Goal: Find specific page/section: Find specific page/section

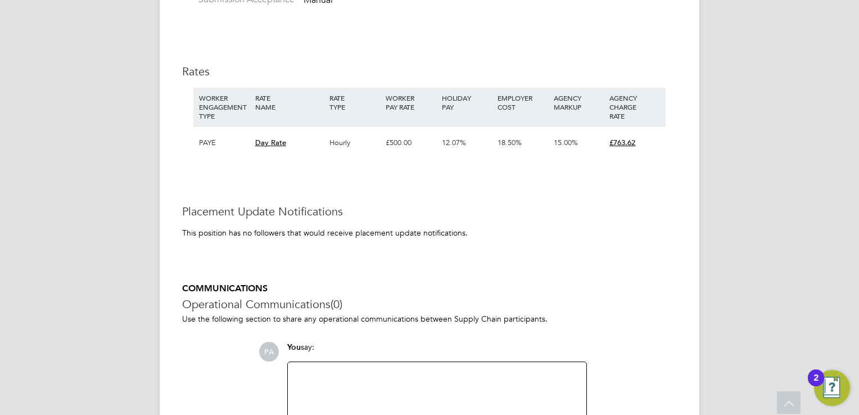
scroll to position [33, 75]
click at [796, 406] on icon at bounding box center [790, 404] width 20 height 26
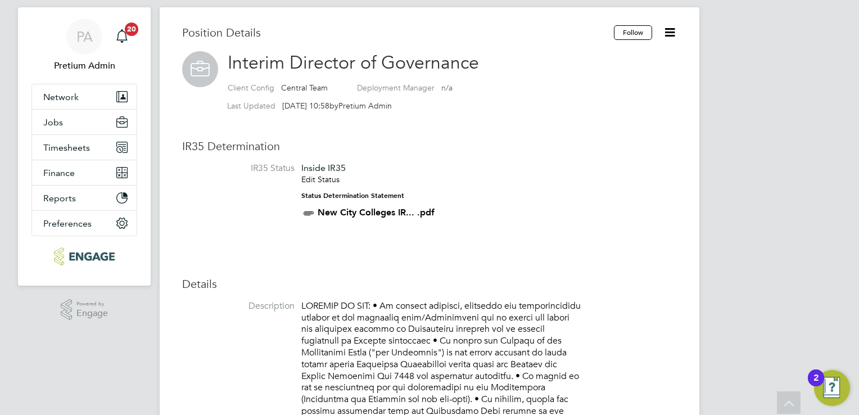
scroll to position [0, 0]
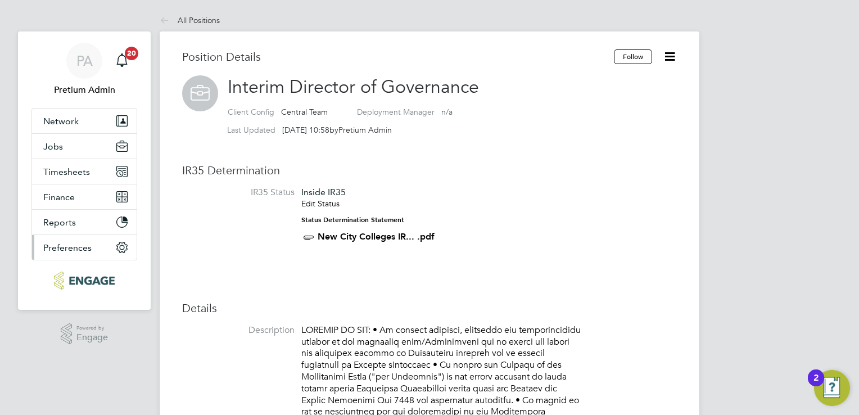
click at [69, 240] on button "Preferences" at bounding box center [84, 247] width 105 height 25
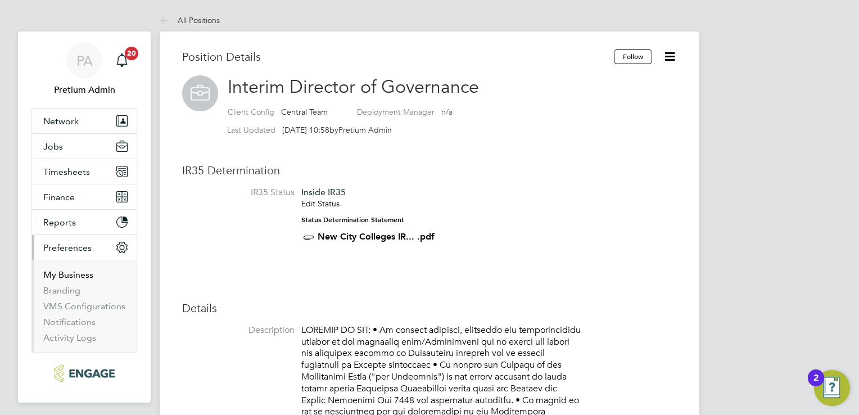
click at [63, 277] on link "My Business" at bounding box center [68, 274] width 50 height 11
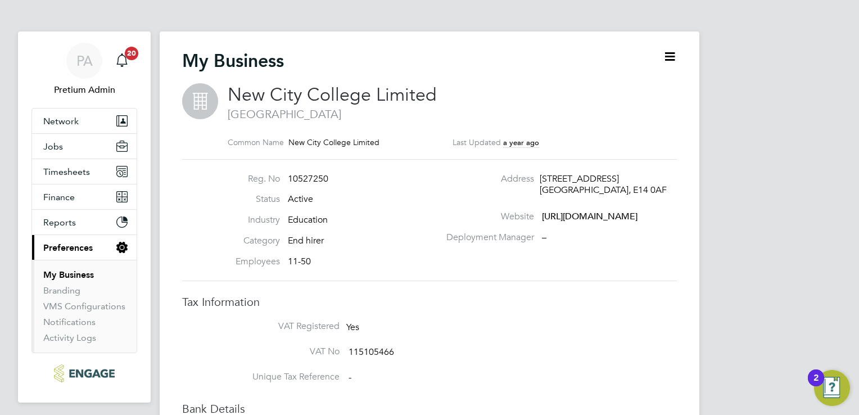
click at [663, 55] on icon at bounding box center [670, 56] width 14 height 14
click at [632, 82] on li "Edit Business e" at bounding box center [642, 83] width 66 height 16
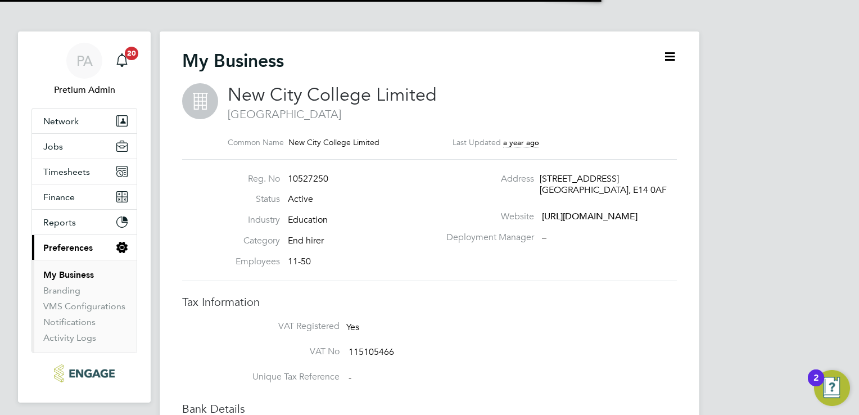
type input "[GEOGRAPHIC_DATA]"
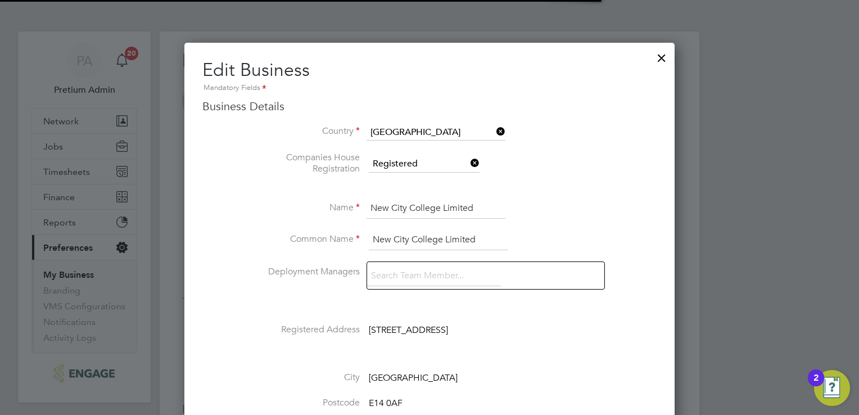
scroll to position [1587, 491]
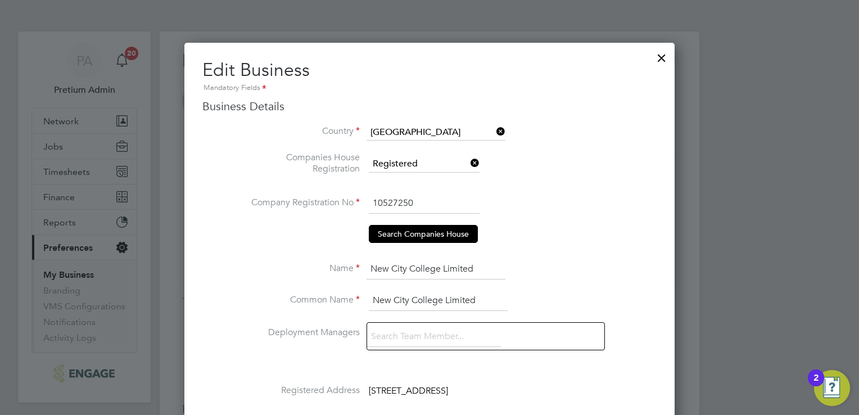
click at [664, 56] on div at bounding box center [662, 55] width 20 height 20
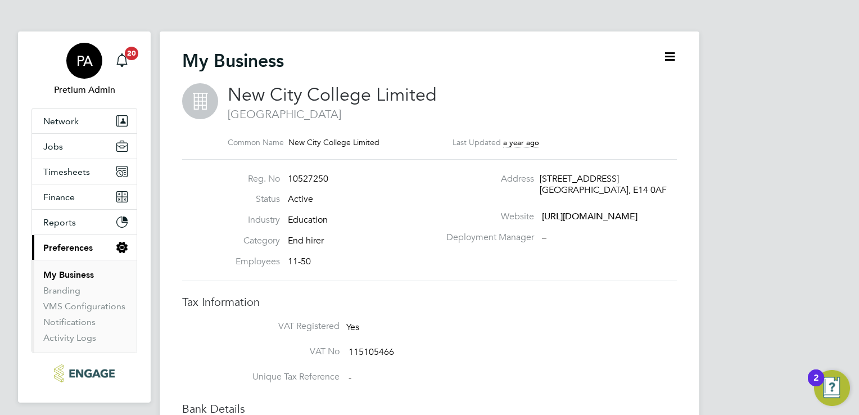
click at [88, 73] on div "PA" at bounding box center [84, 61] width 36 height 36
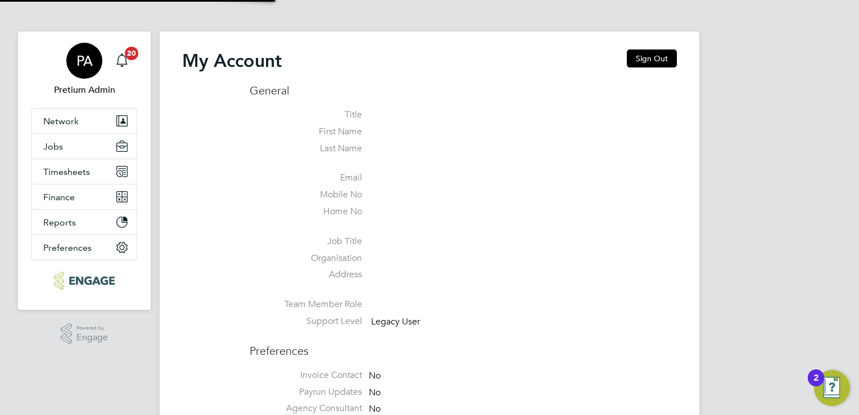
type input "ncc@pretiumresourcing.co.uk"
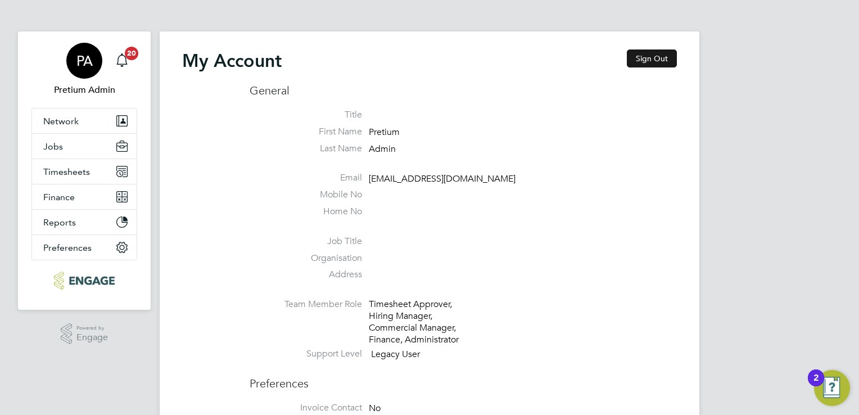
click at [650, 55] on button "Sign Out" at bounding box center [652, 58] width 50 height 18
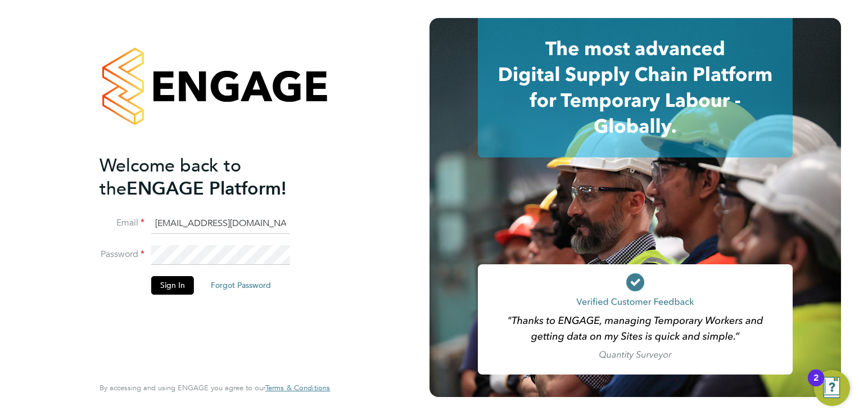
click at [187, 224] on input "ncc@pretiumresourcing.co.uk" at bounding box center [220, 224] width 139 height 20
type input "account.support@pretiumresourcing.co.uk"
click at [181, 280] on button "Sign In" at bounding box center [172, 285] width 43 height 18
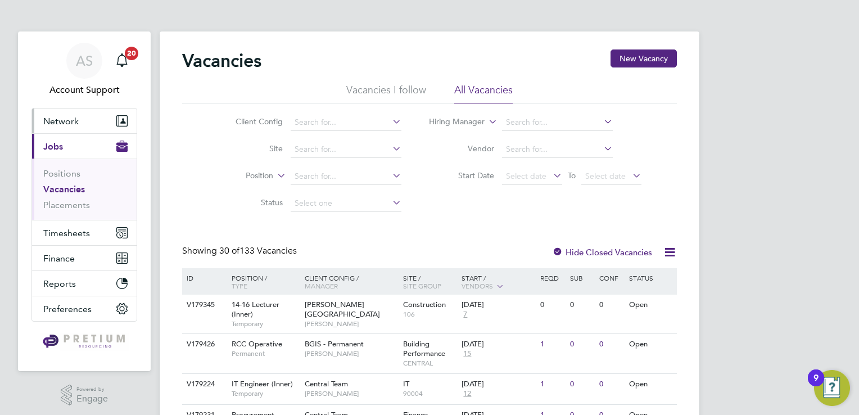
click at [90, 123] on button "Network" at bounding box center [84, 121] width 105 height 25
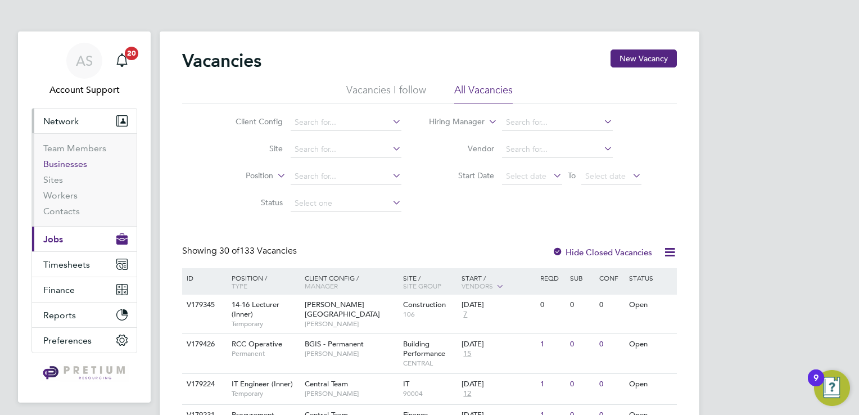
click at [69, 168] on link "Businesses" at bounding box center [65, 164] width 44 height 11
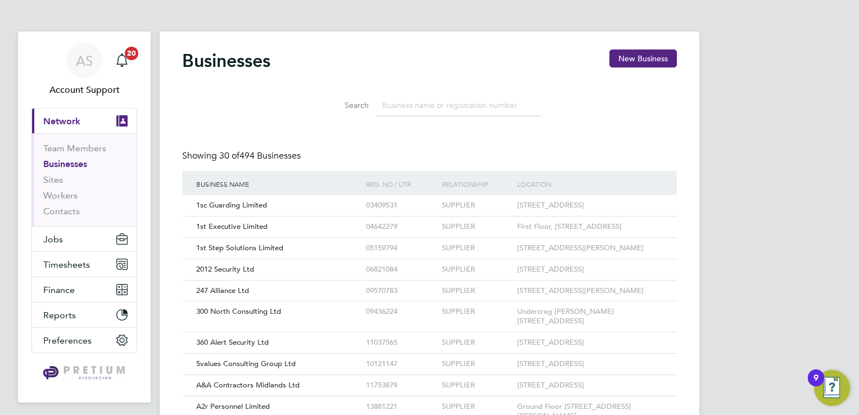
click at [434, 105] on input at bounding box center [459, 105] width 164 height 22
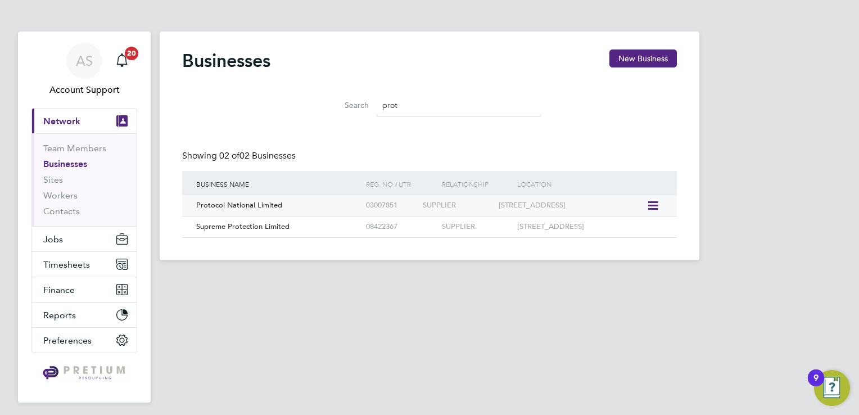
type input "prot"
click at [318, 212] on div "Protocol National Limited" at bounding box center [278, 205] width 170 height 21
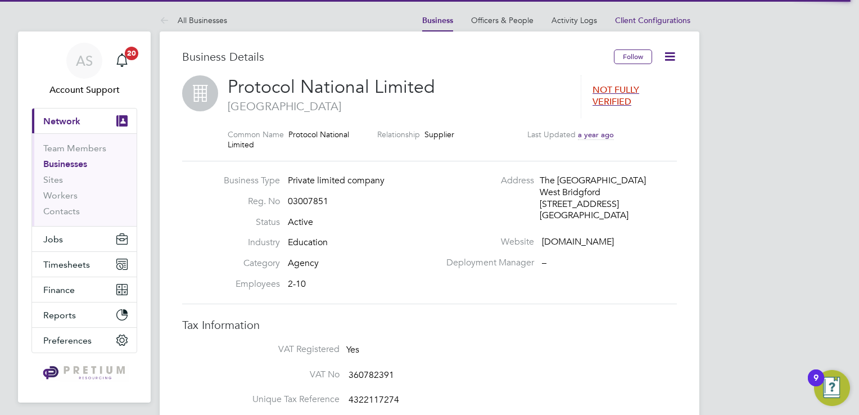
click at [675, 56] on icon at bounding box center [670, 56] width 14 height 14
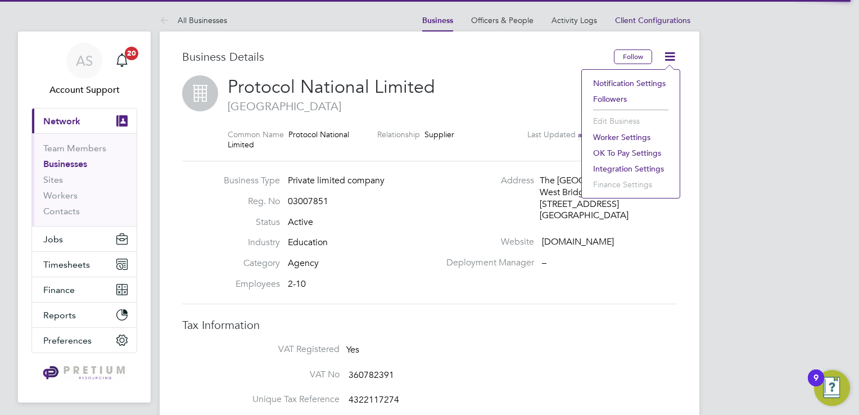
click at [563, 66] on div "Business Details" at bounding box center [398, 62] width 432 height 26
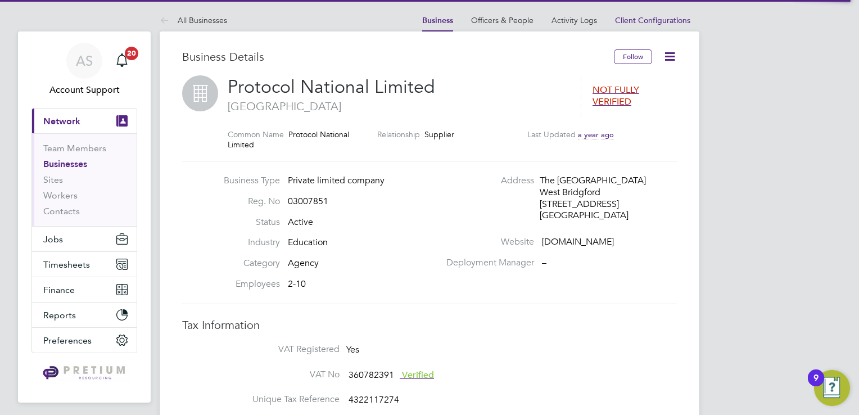
click at [488, 98] on h2 "Protocol National Limited [GEOGRAPHIC_DATA]" at bounding box center [399, 94] width 342 height 38
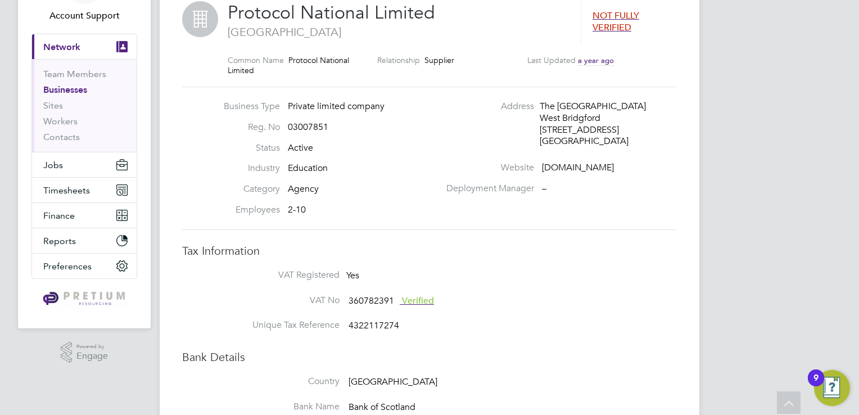
scroll to position [45, 0]
